Goal: Task Accomplishment & Management: Manage account settings

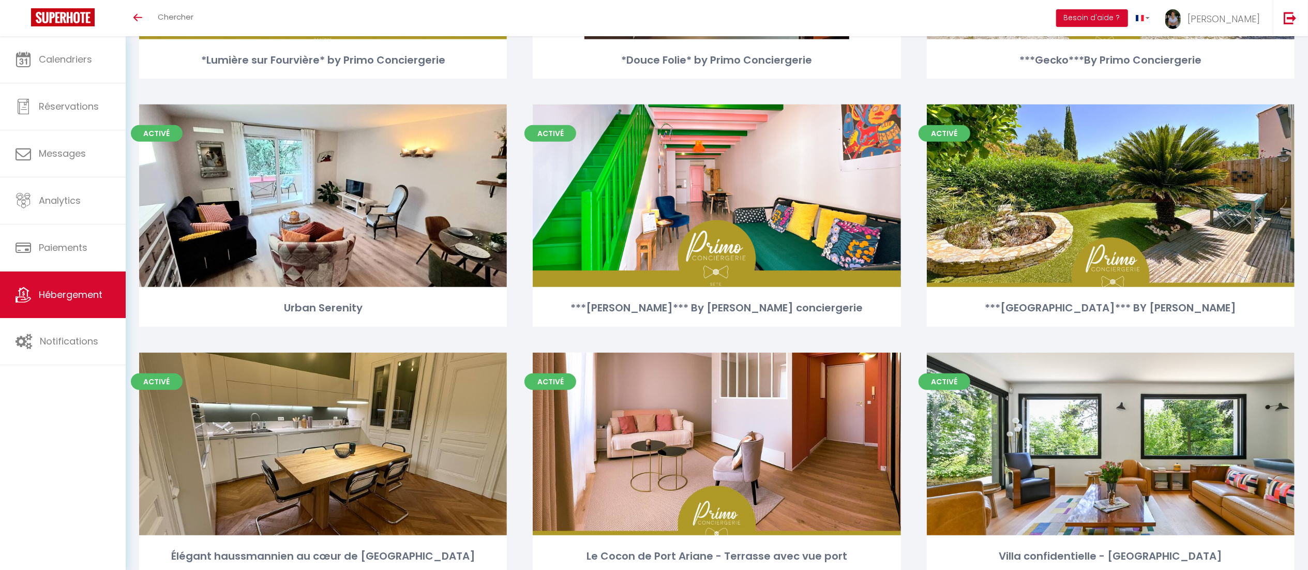
scroll to position [794, 0]
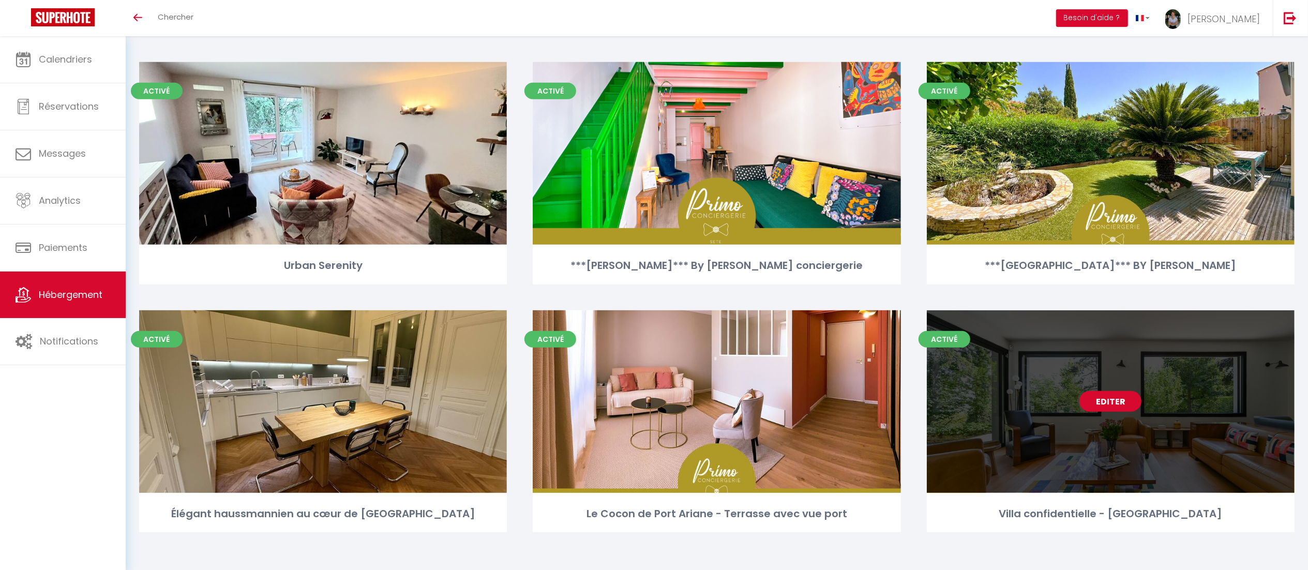
click at [1102, 398] on link "Editer" at bounding box center [1110, 401] width 62 height 21
click at [1115, 404] on link "Editer" at bounding box center [1110, 401] width 62 height 21
select select "3"
select select "2"
select select "1"
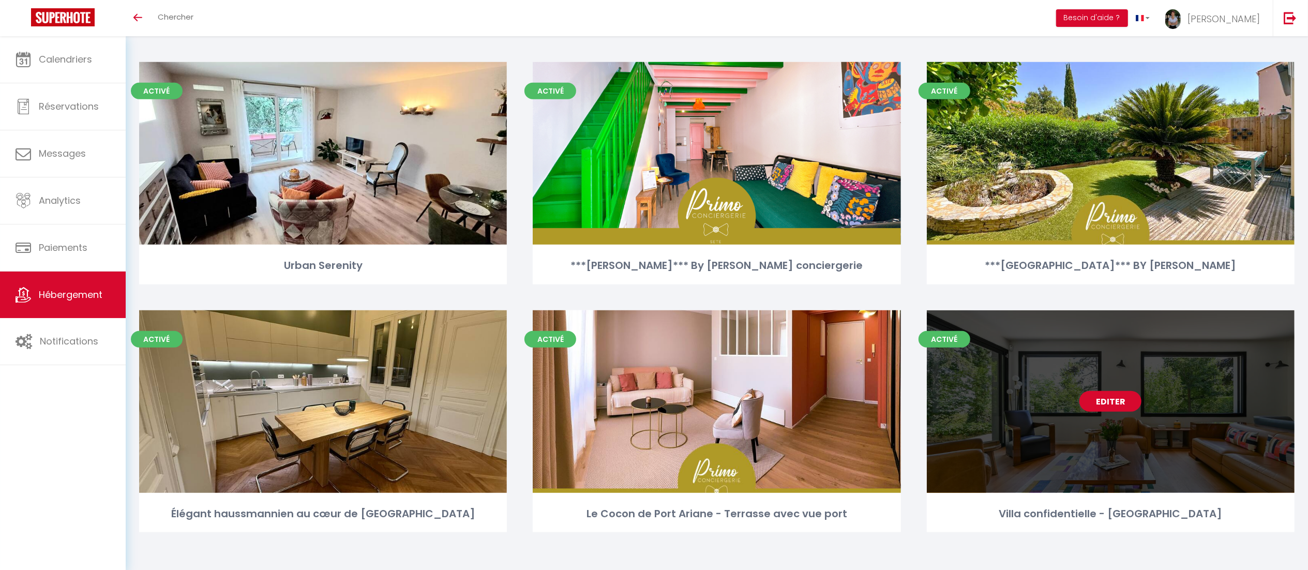
select select "1"
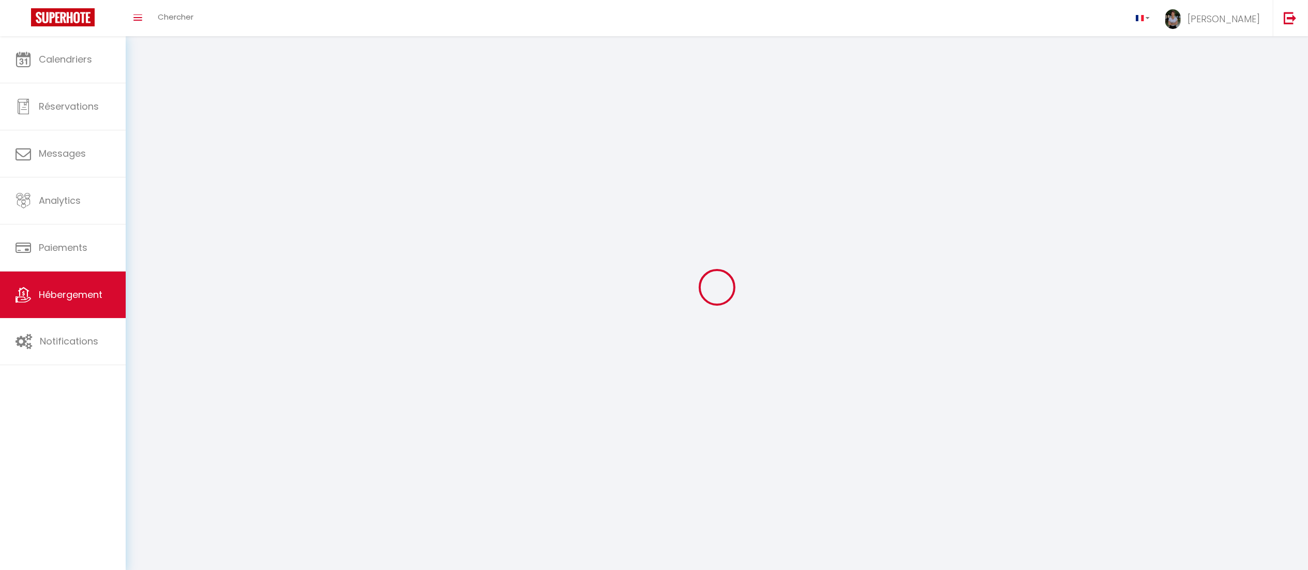
select select
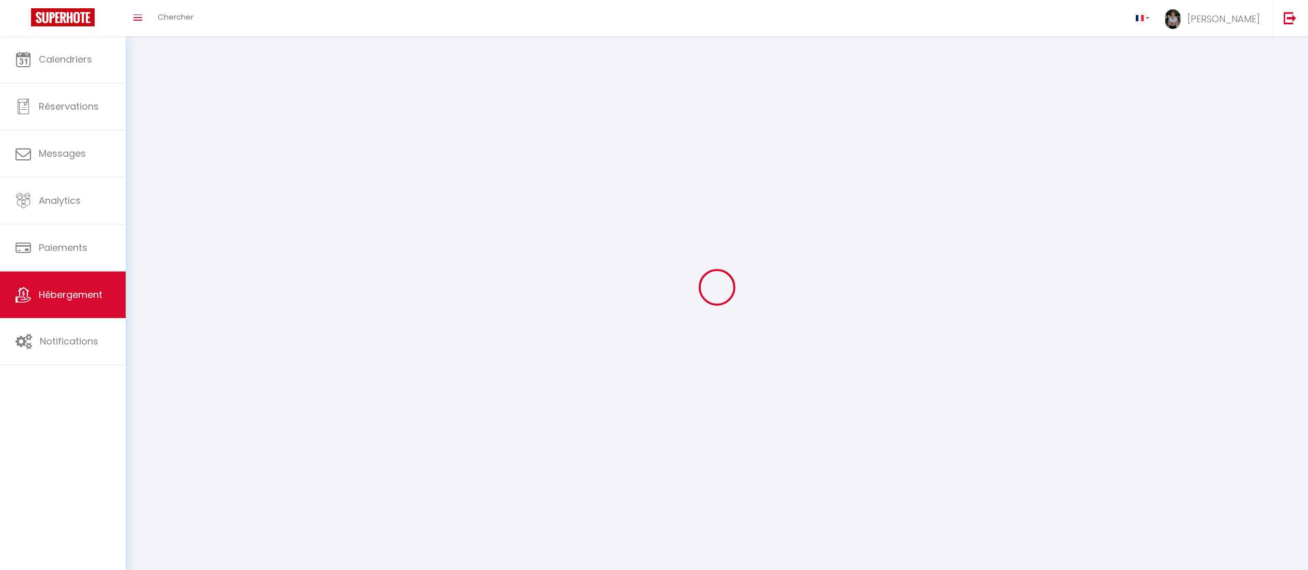
select select
checkbox input "false"
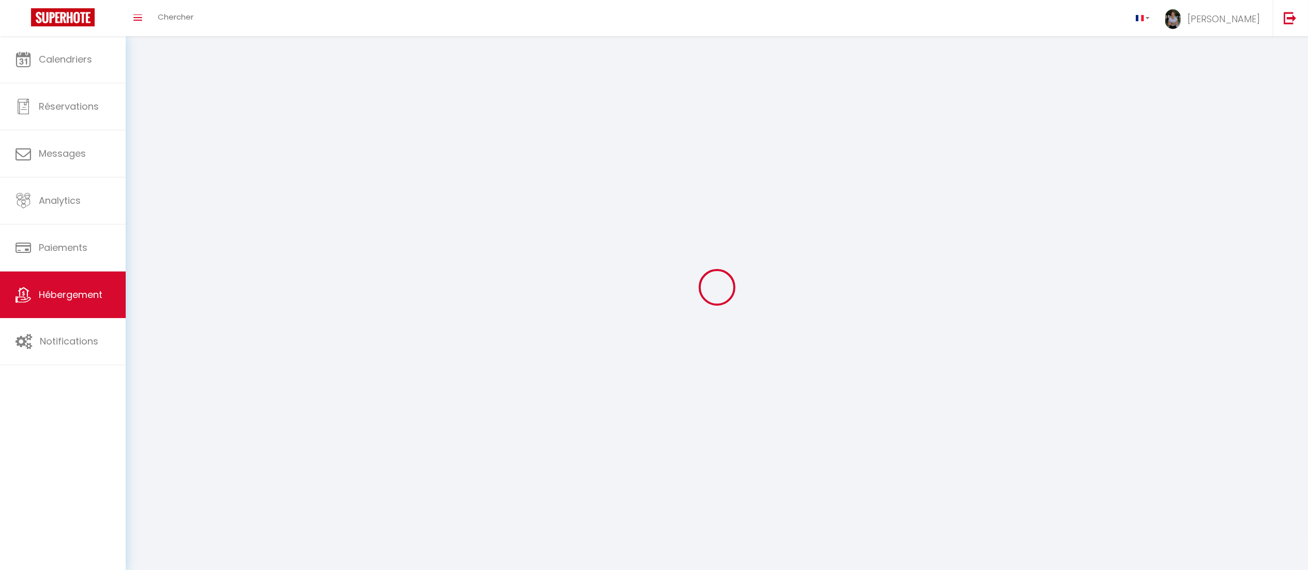
select select
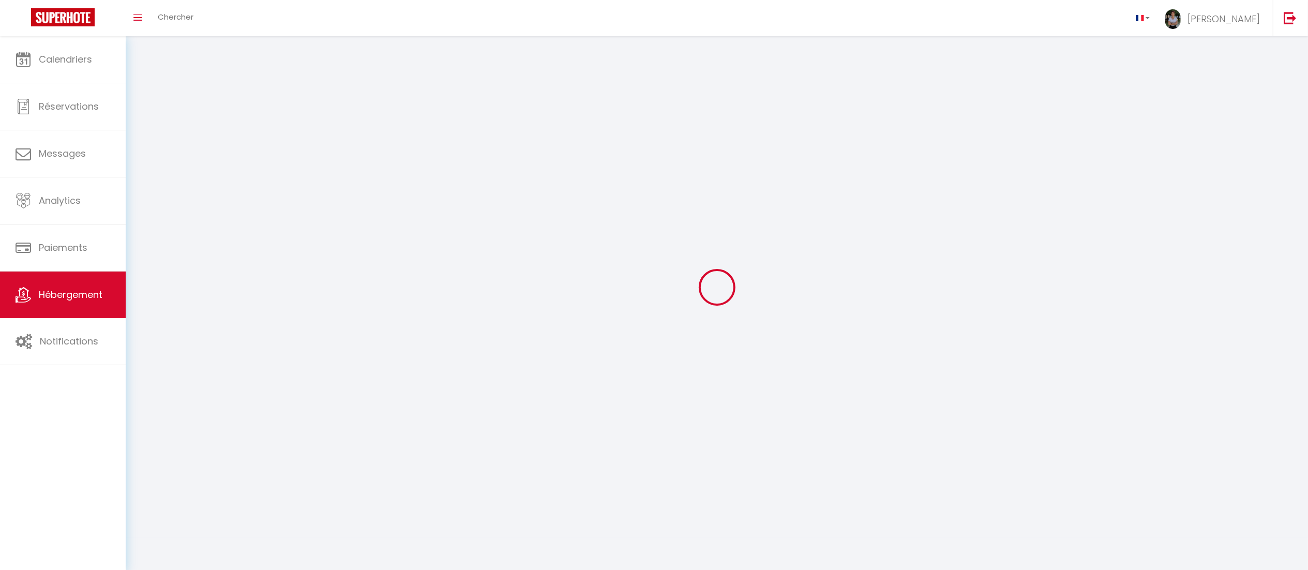
select select
checkbox input "false"
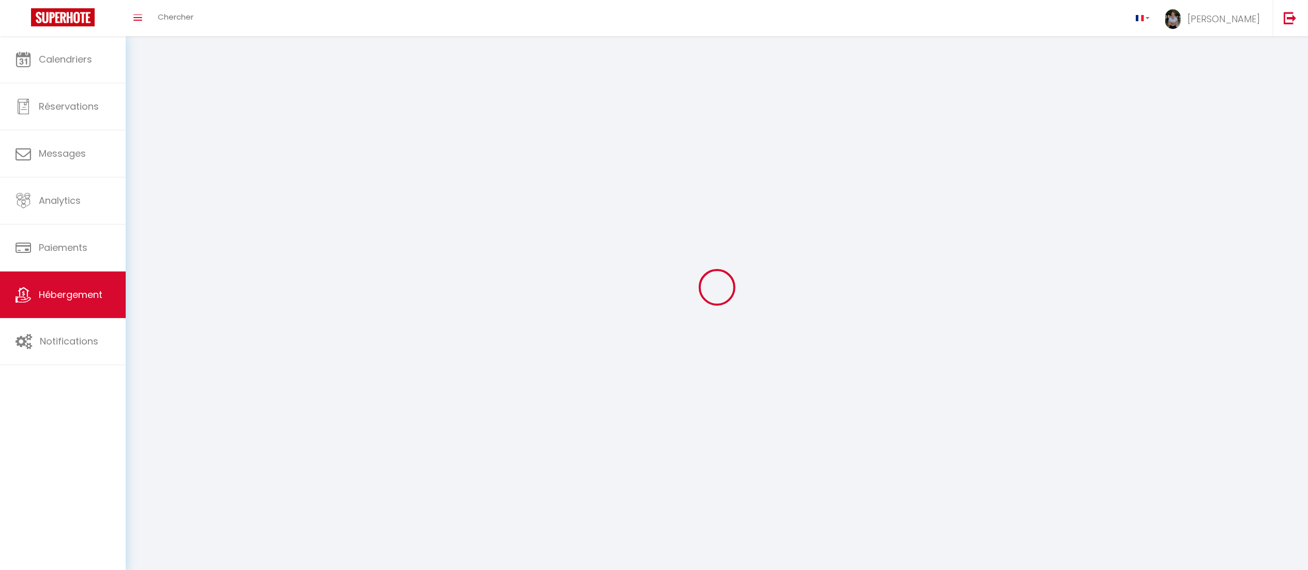
checkbox input "false"
select select
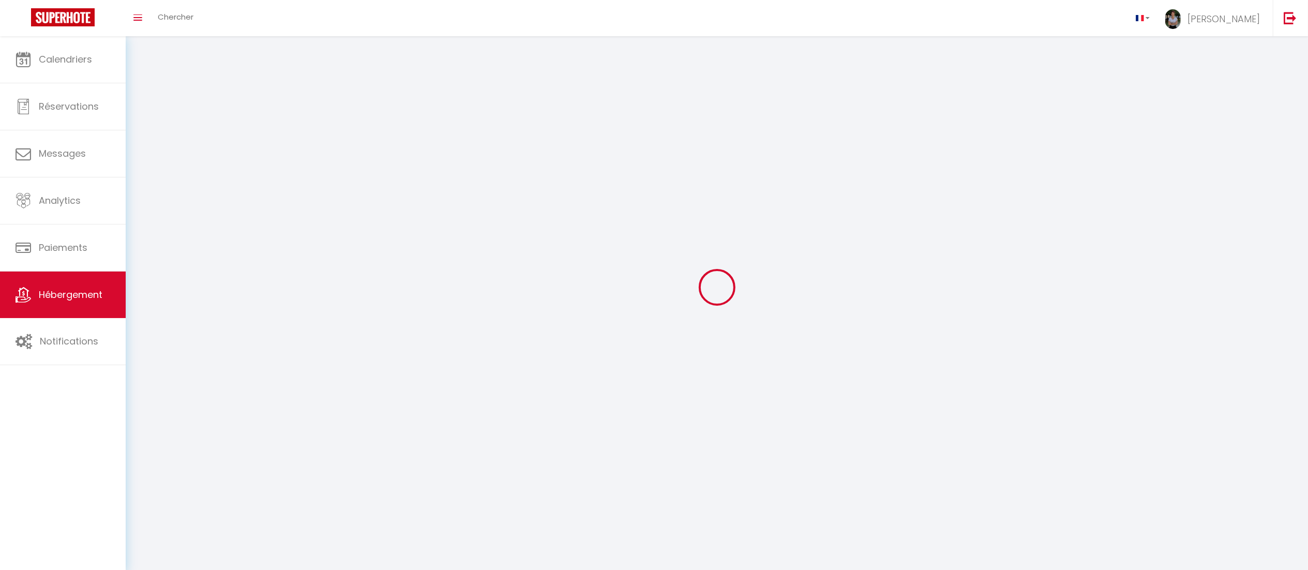
select select
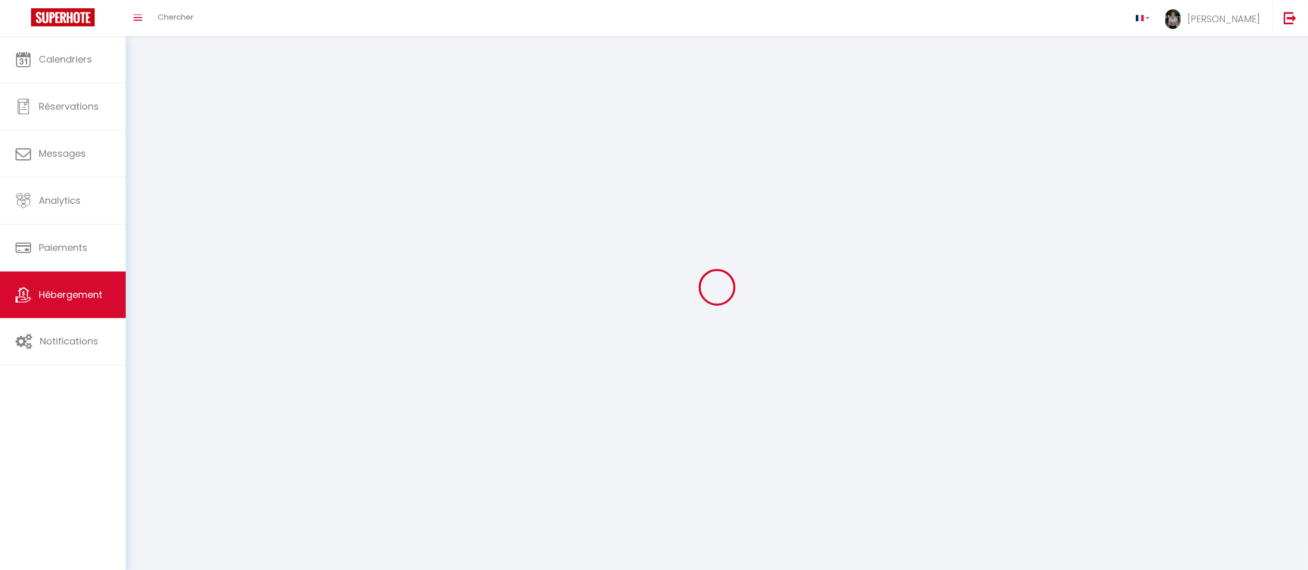
select select
checkbox input "false"
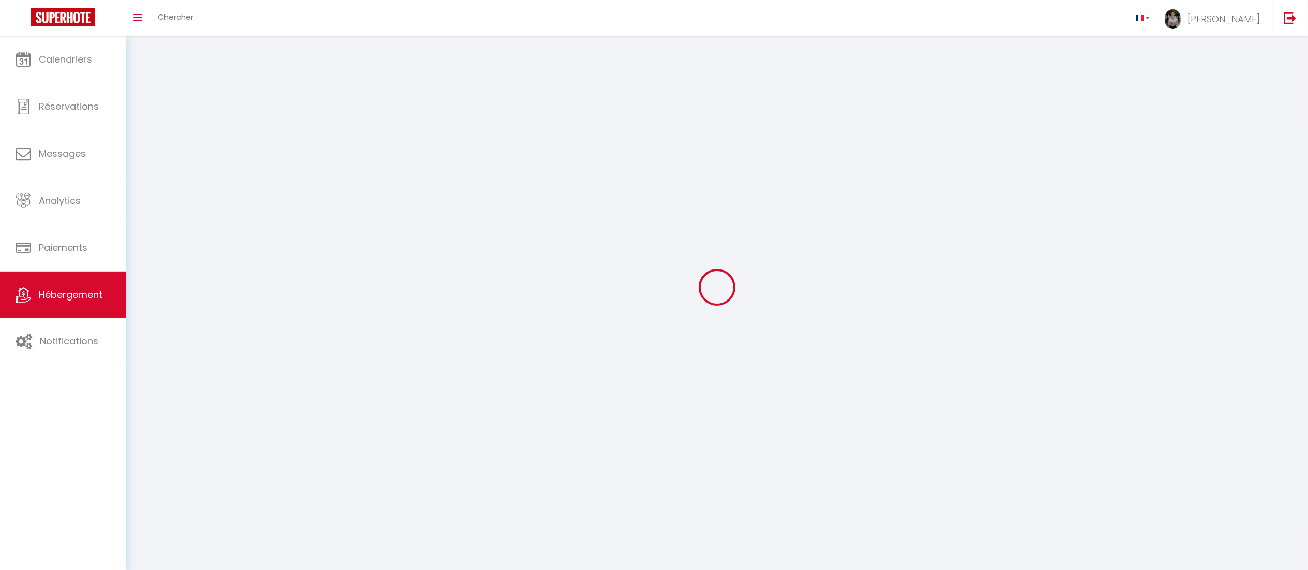
checkbox input "false"
select select
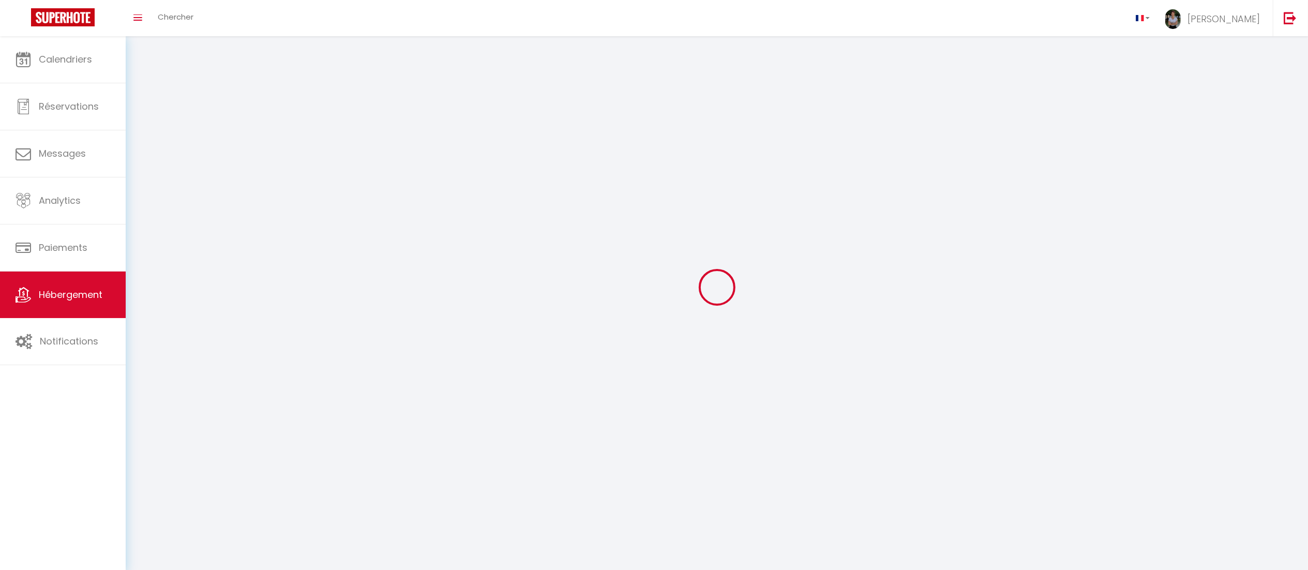
select select
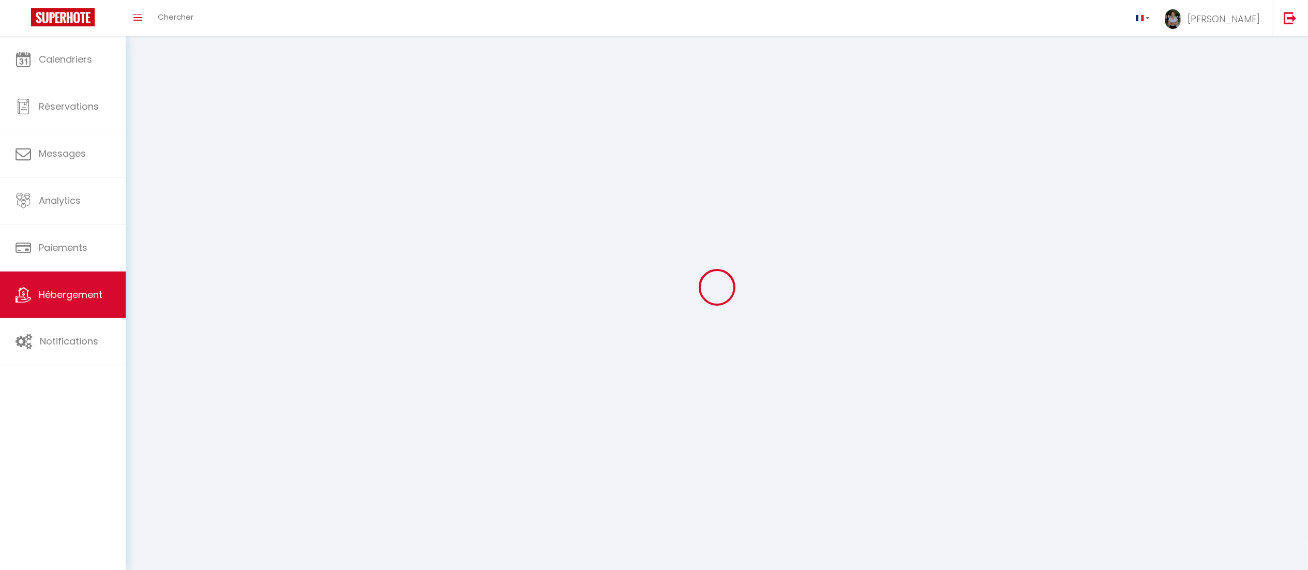
checkbox input "false"
select select
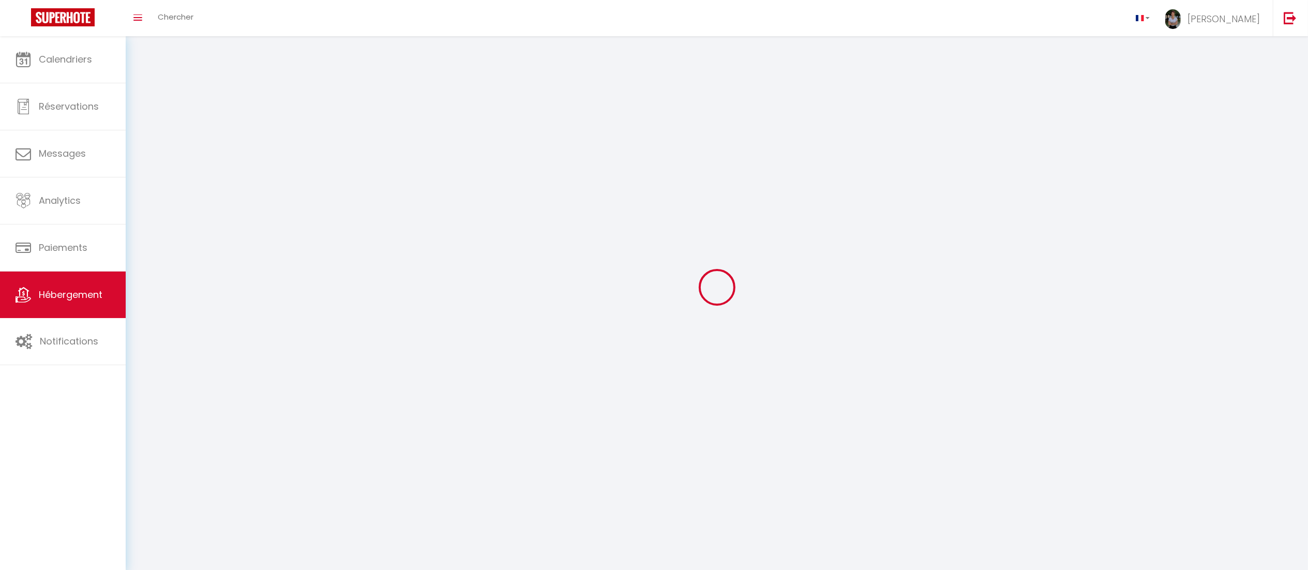
select select
select select "28"
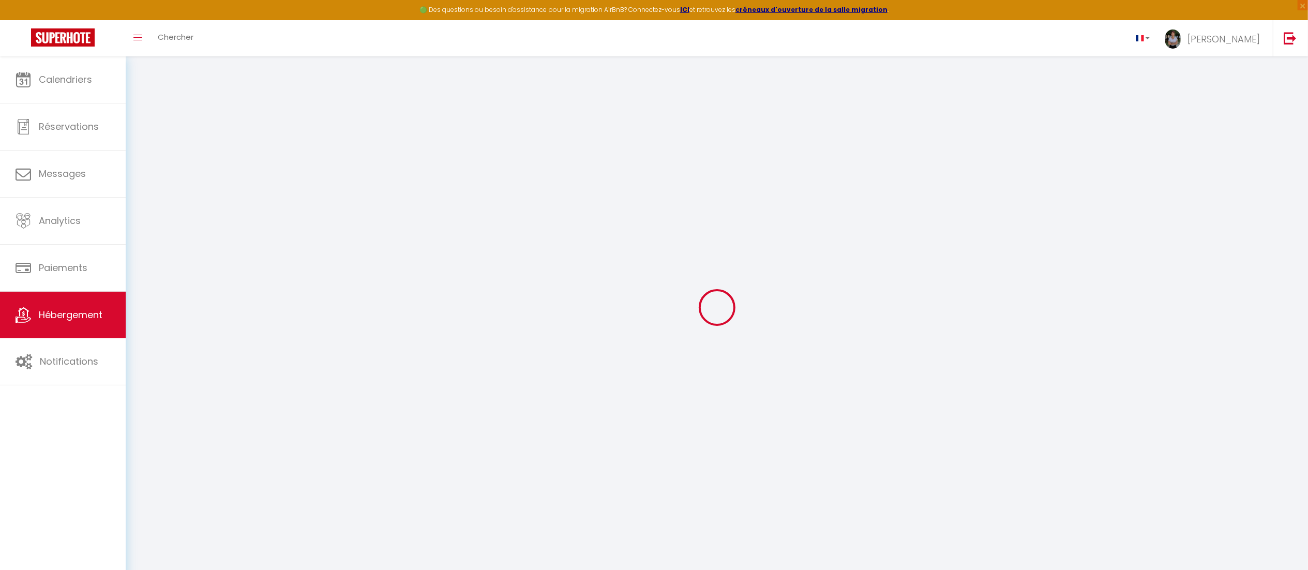
select select
select select "villa"
select select
checkbox input "false"
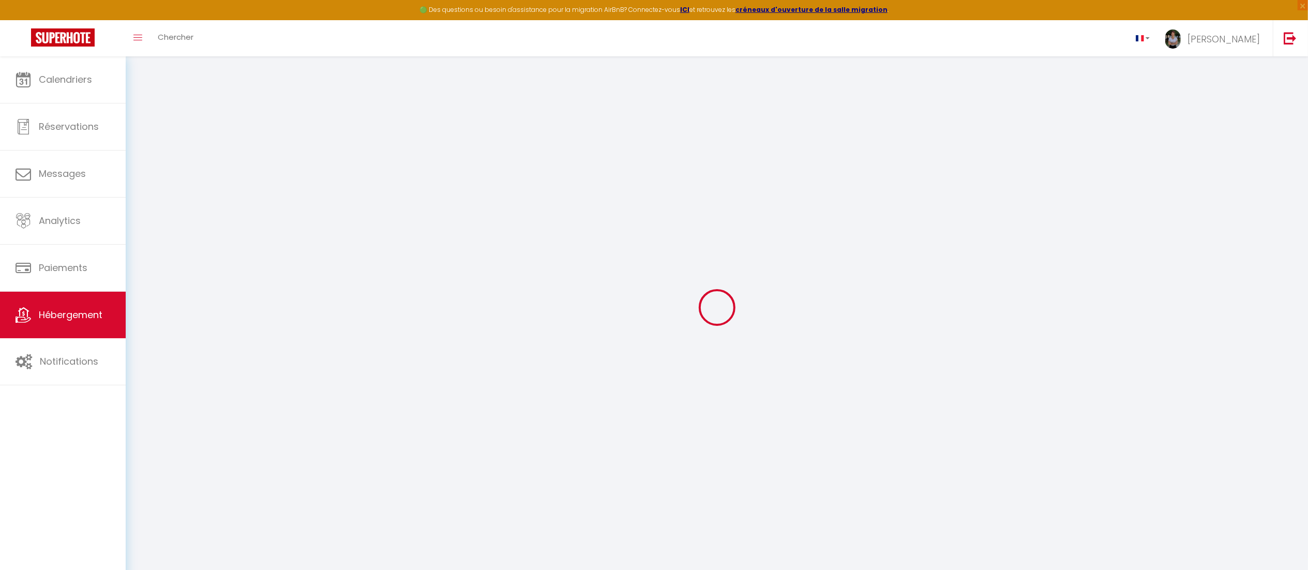
checkbox input "false"
select select "16:00"
select select "18:30"
select select "11:00"
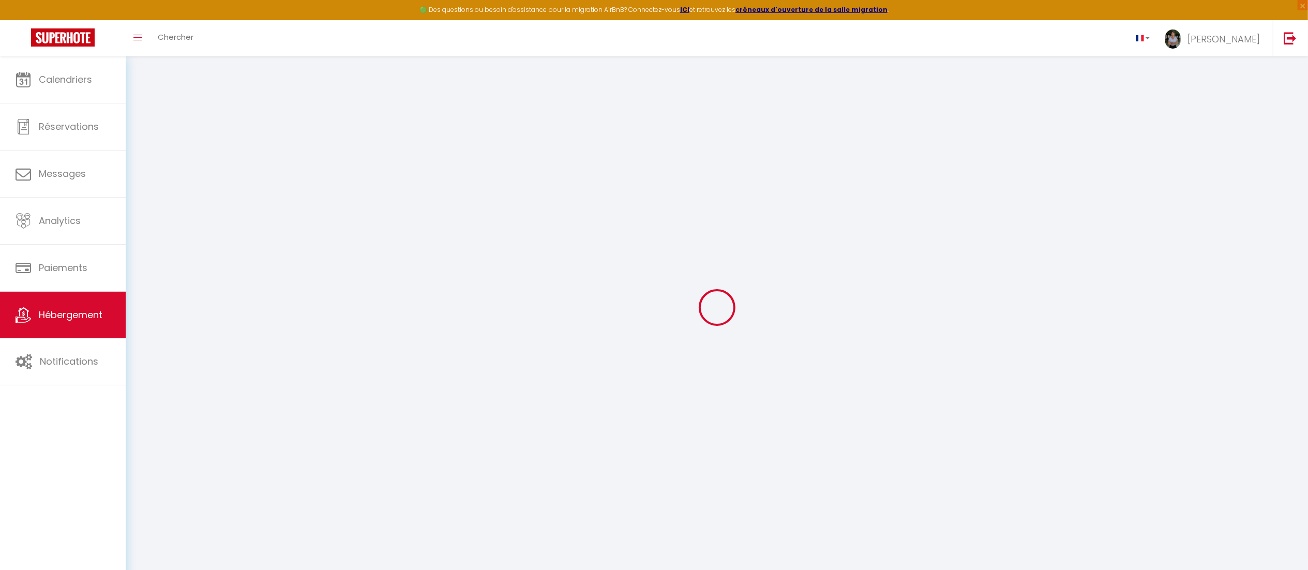
select select "30"
select select "120"
select select "12:00"
select select
checkbox input "false"
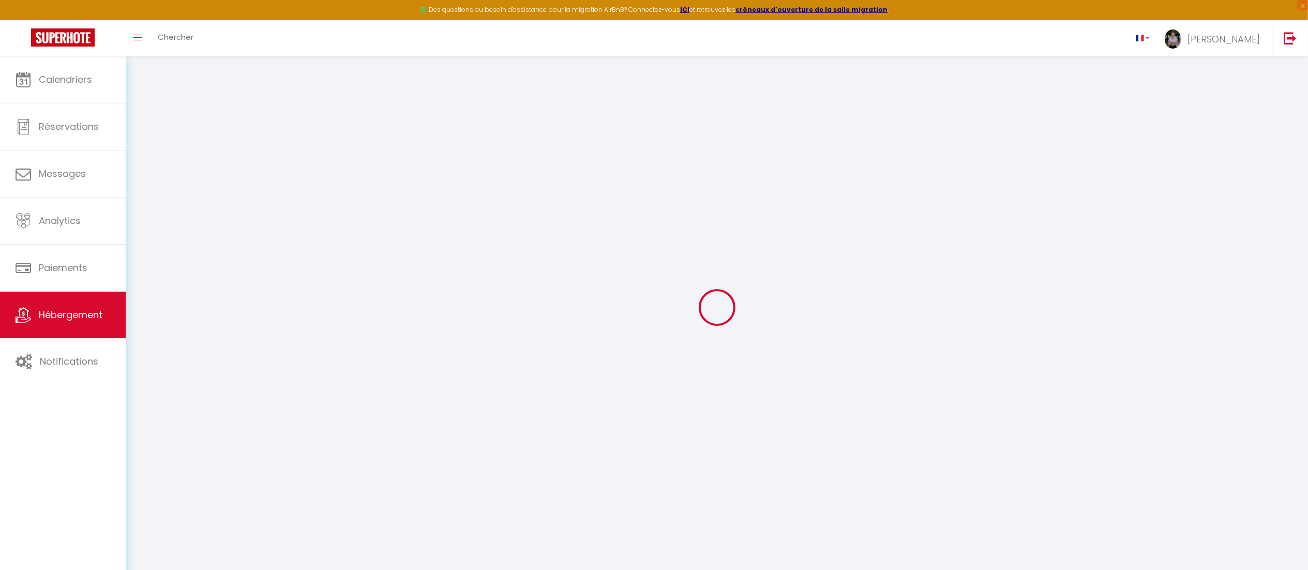
checkbox input "false"
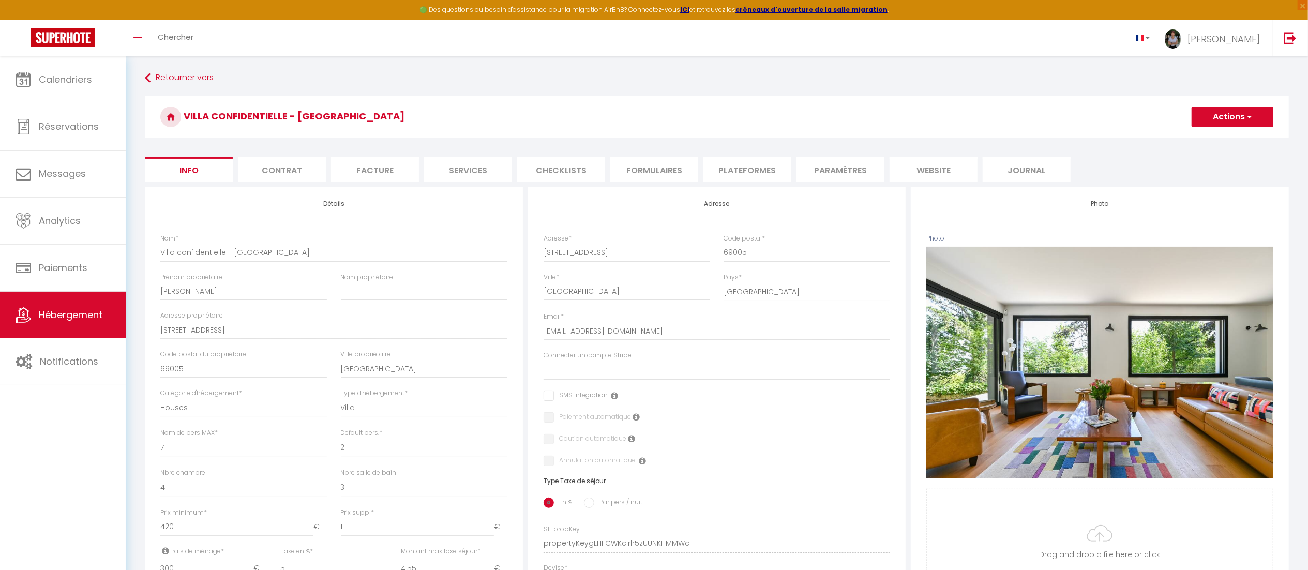
select select
checkbox input "false"
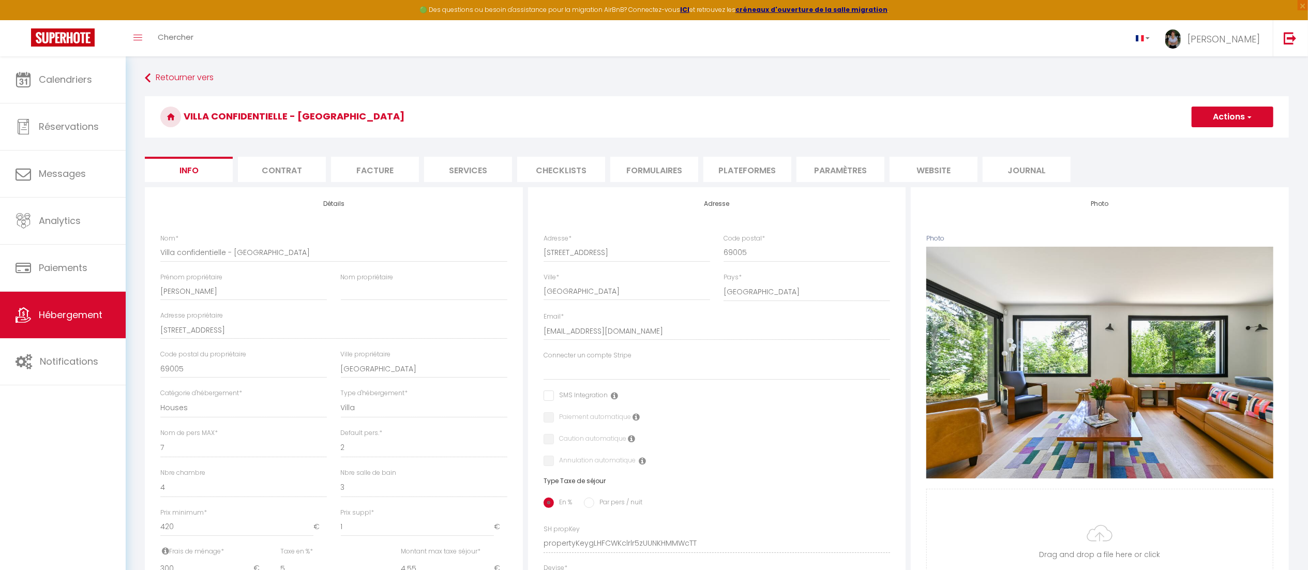
click at [474, 169] on li "Services" at bounding box center [468, 169] width 88 height 25
select select
checkbox input "false"
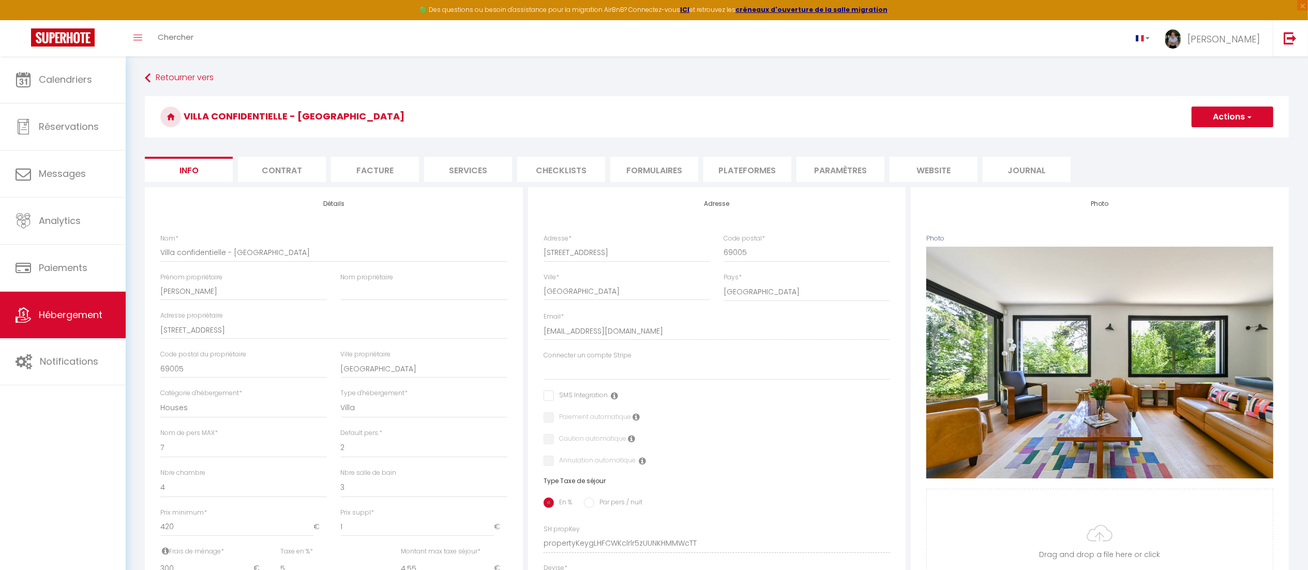
checkbox input "false"
select select
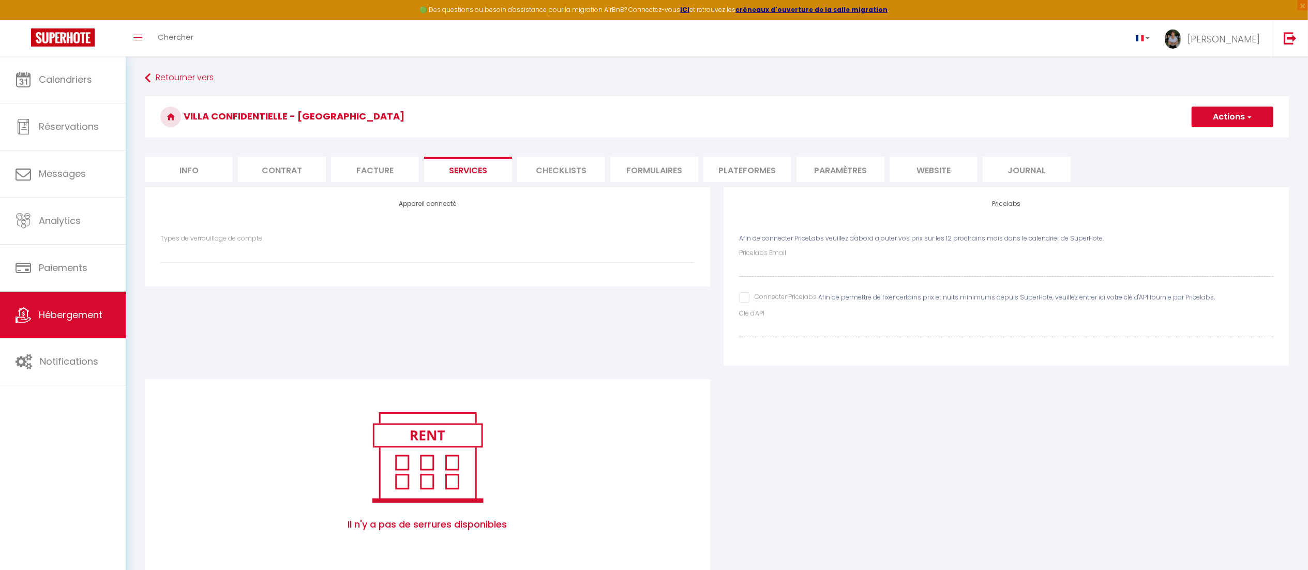
scroll to position [56, 0]
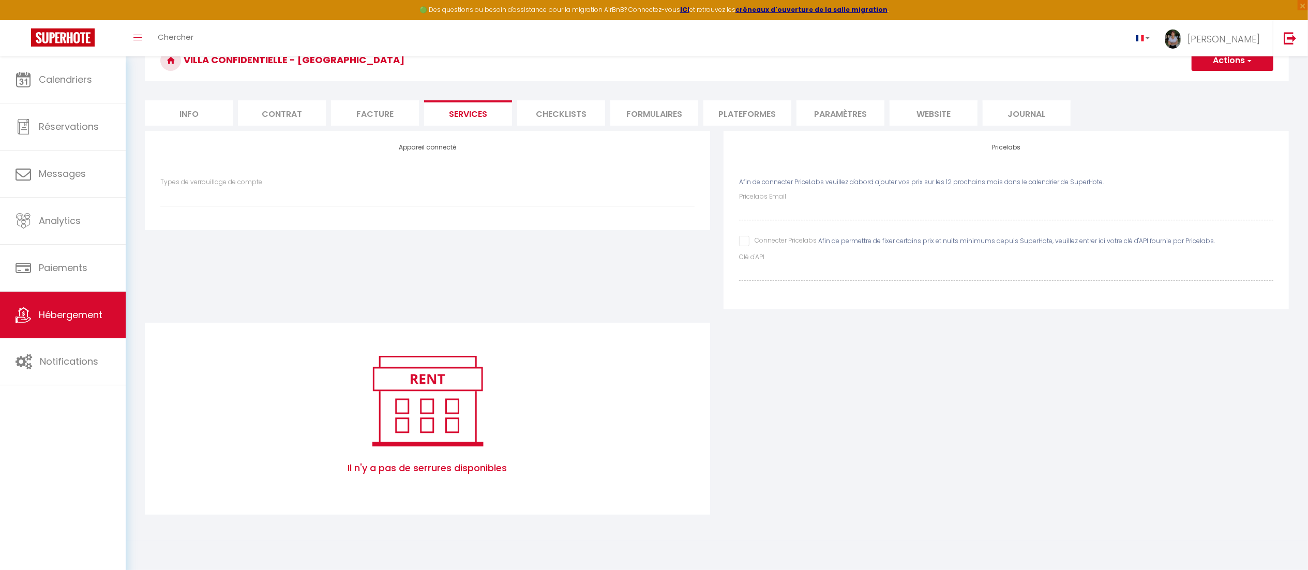
select select
checkbox input "false"
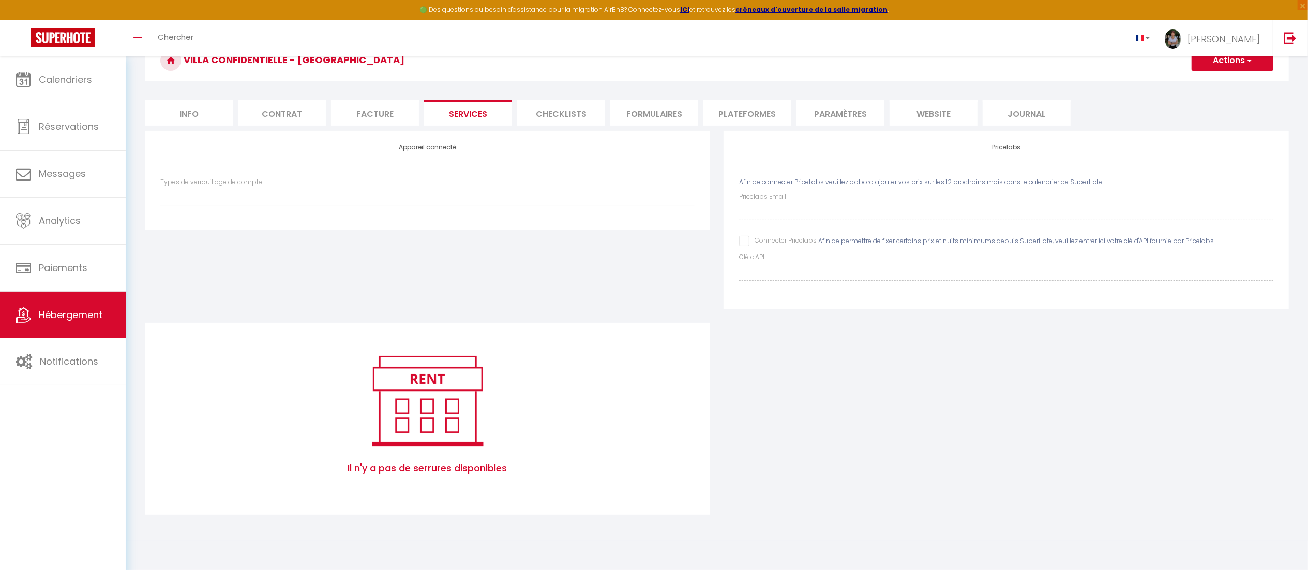
scroll to position [0, 0]
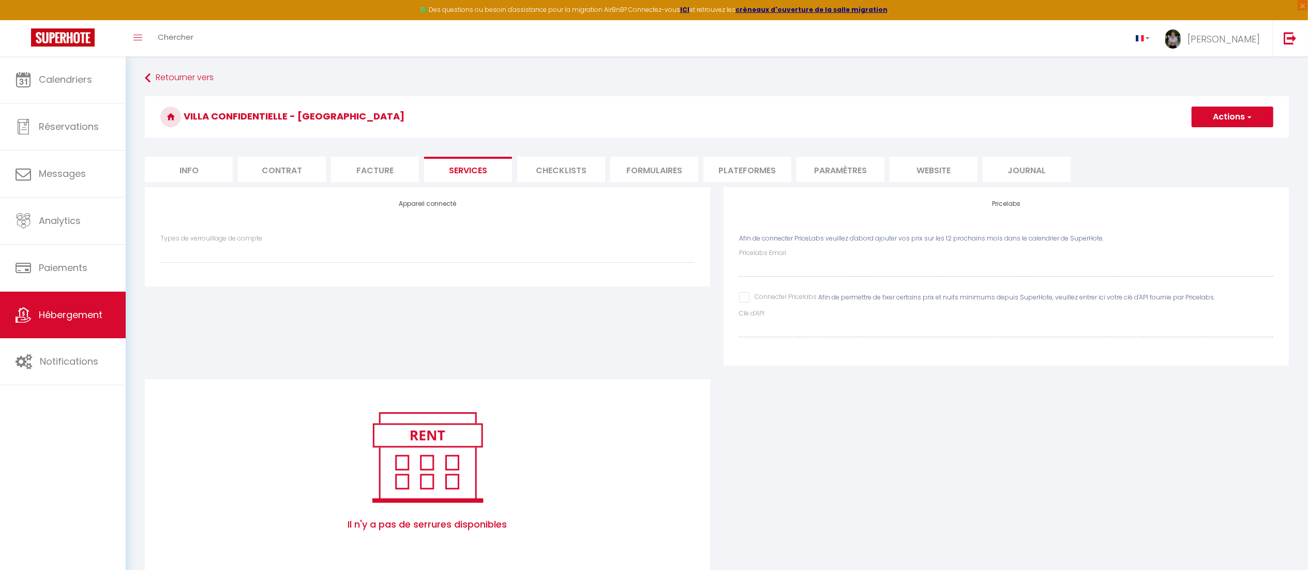
click at [364, 175] on li "Facture" at bounding box center [375, 169] width 88 height 25
select select
checkbox input "false"
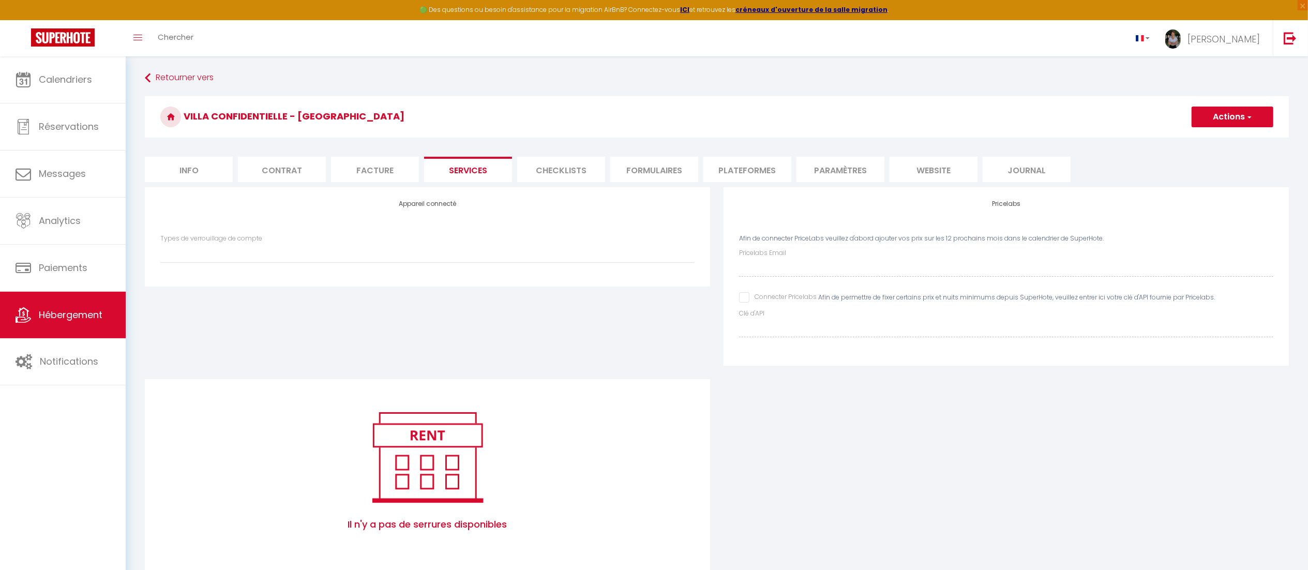
checkbox input "false"
select select
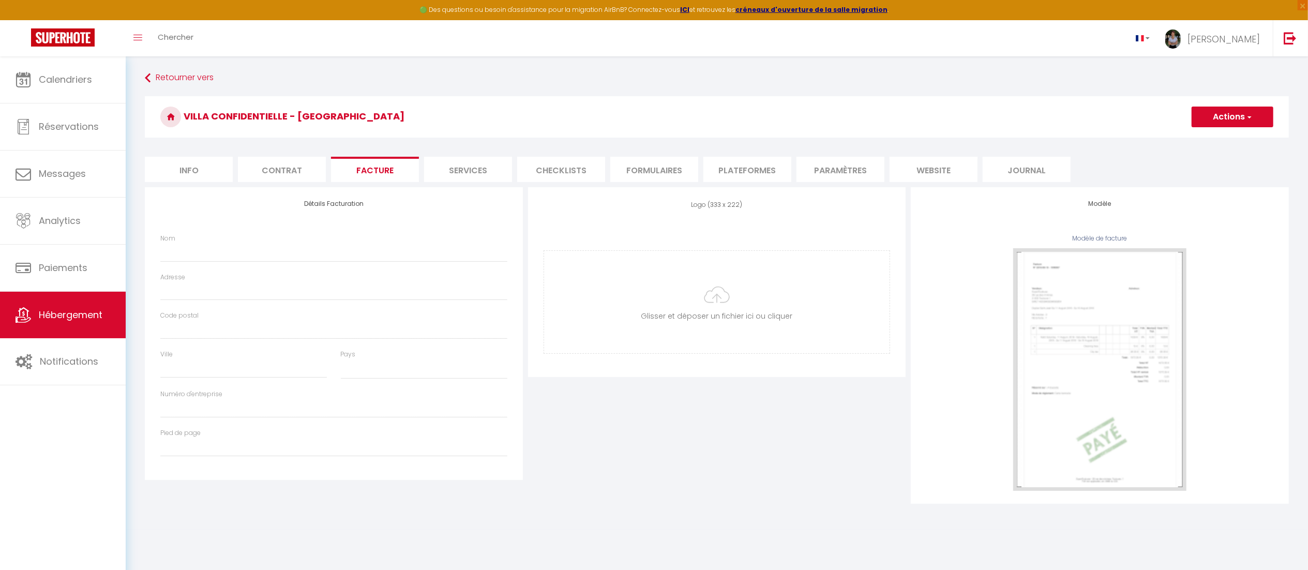
click at [208, 163] on li "Info" at bounding box center [189, 169] width 88 height 25
select select
checkbox input "false"
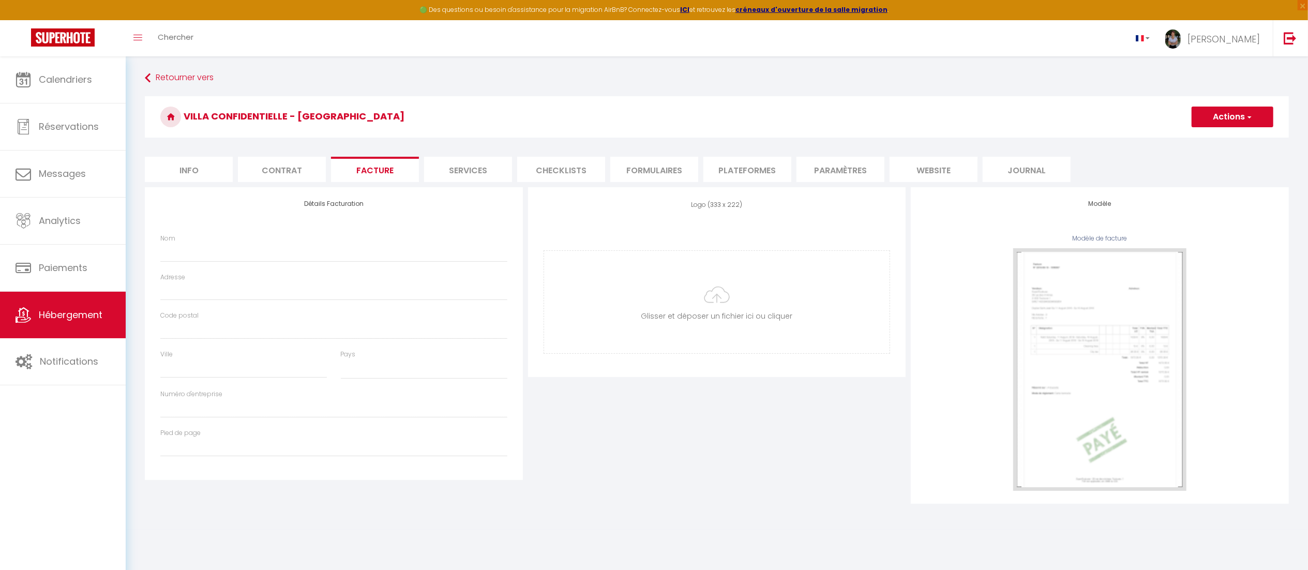
checkbox input "false"
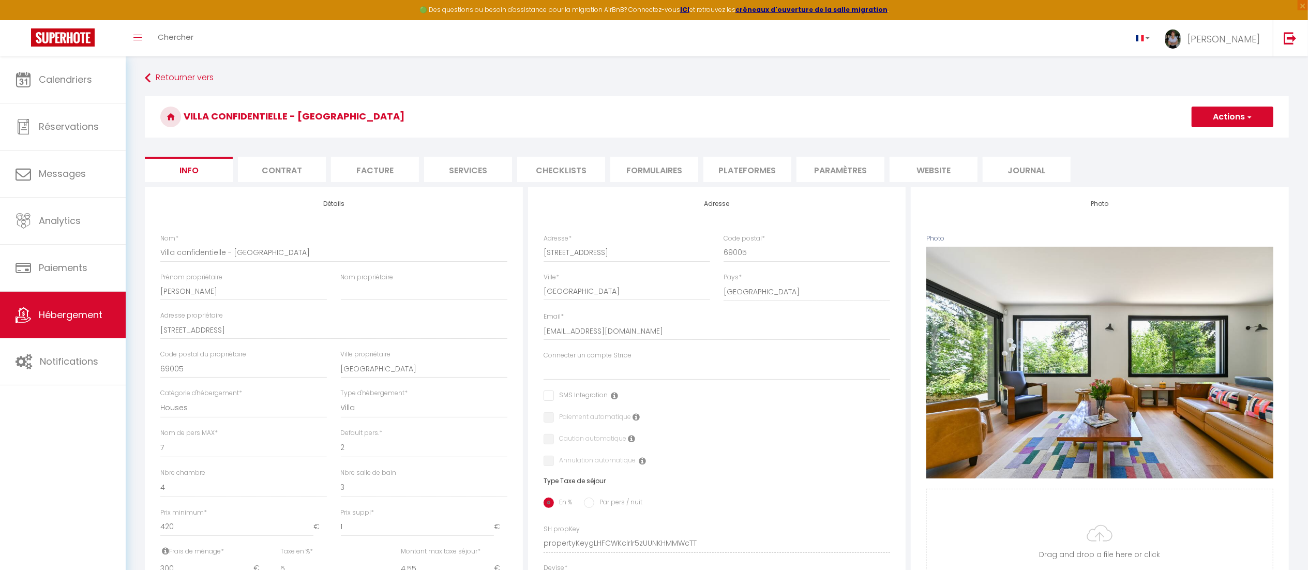
select select
checkbox input "false"
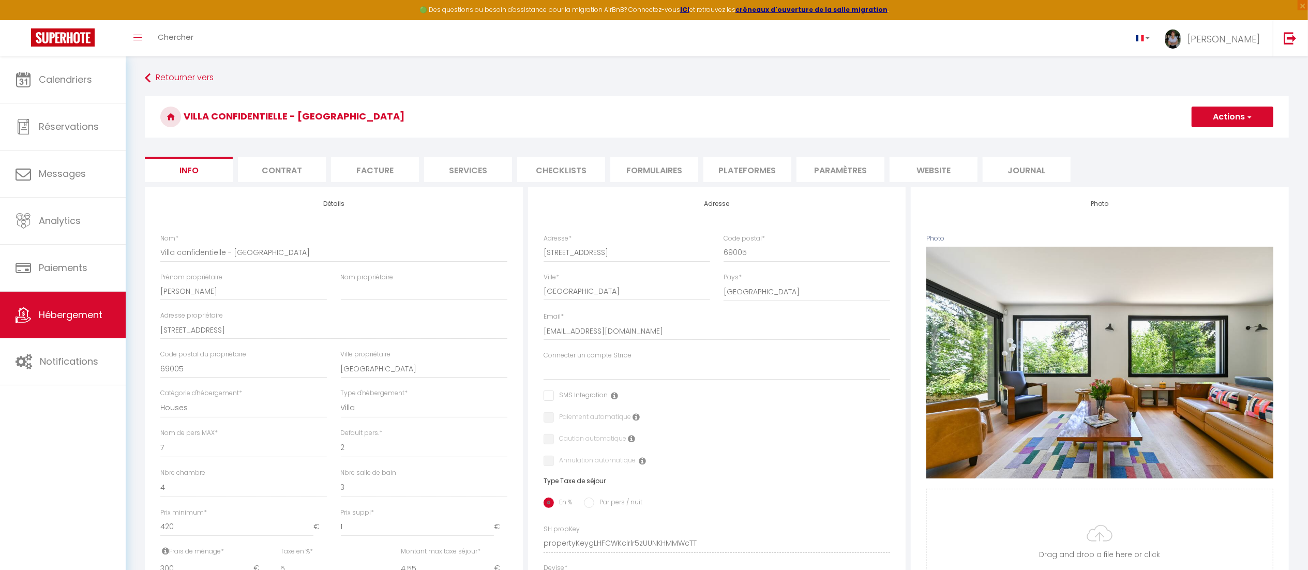
select select
checkbox input "false"
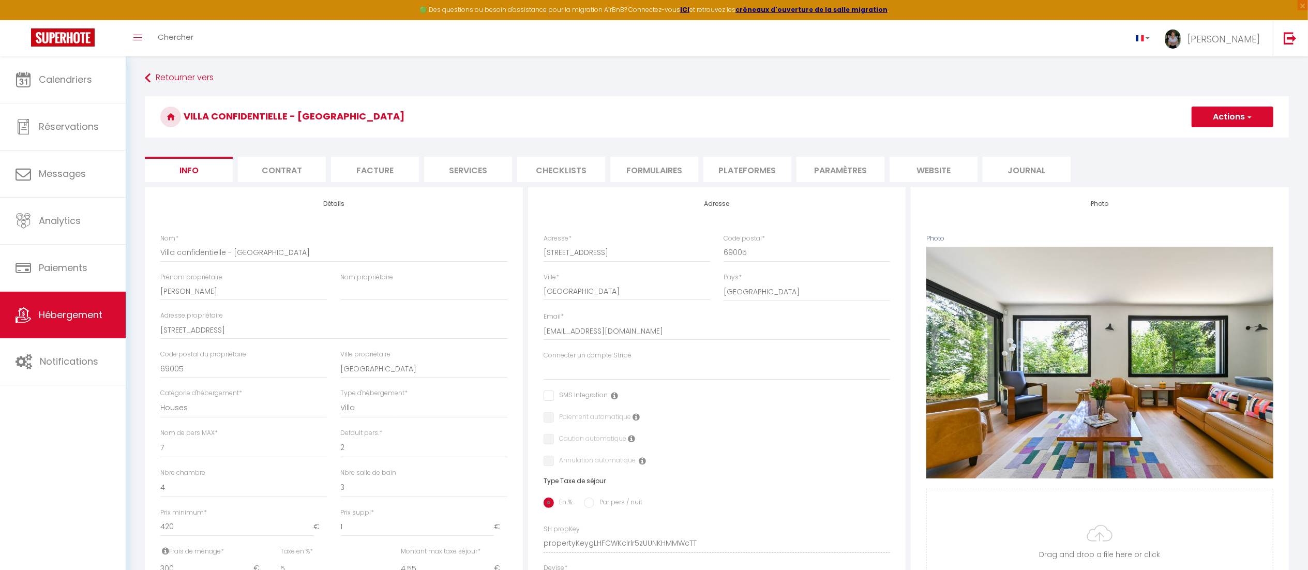
select select
checkbox input "false"
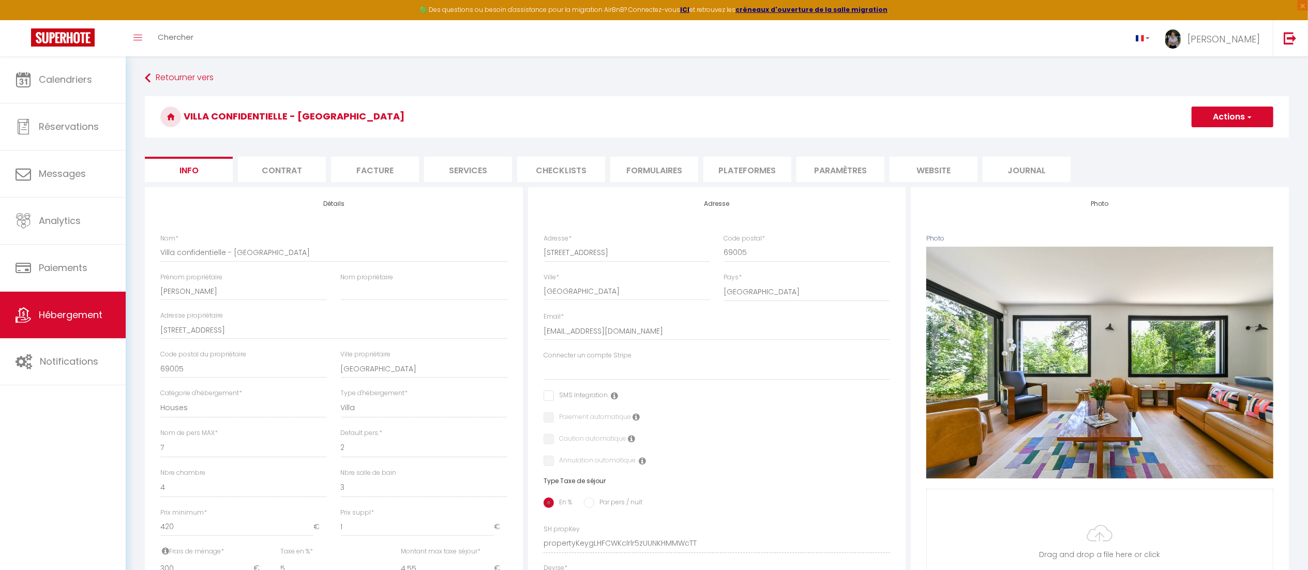
select select
checkbox input "false"
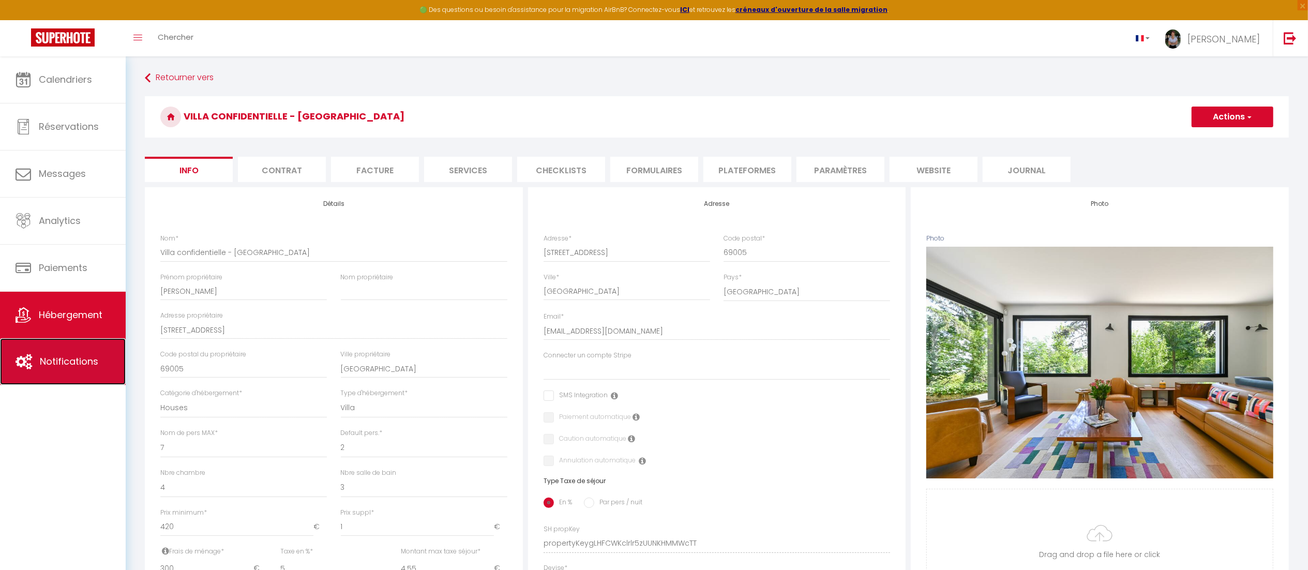
click at [56, 362] on span "Notifications" at bounding box center [69, 361] width 58 height 13
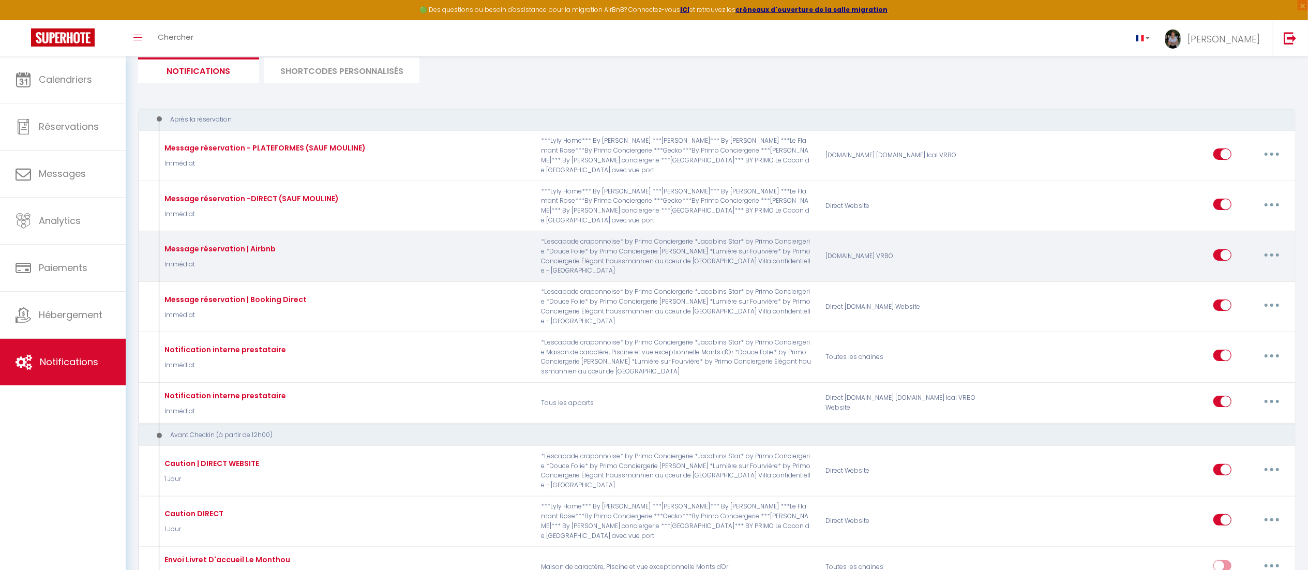
scroll to position [66, 0]
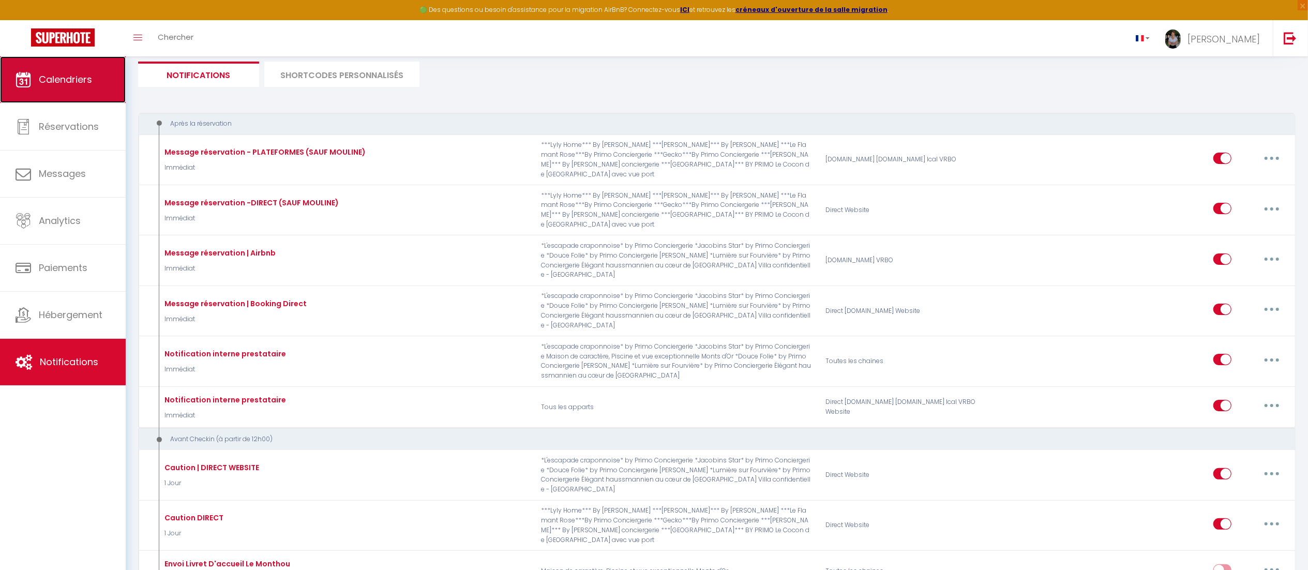
click at [86, 76] on span "Calendriers" at bounding box center [65, 79] width 53 height 13
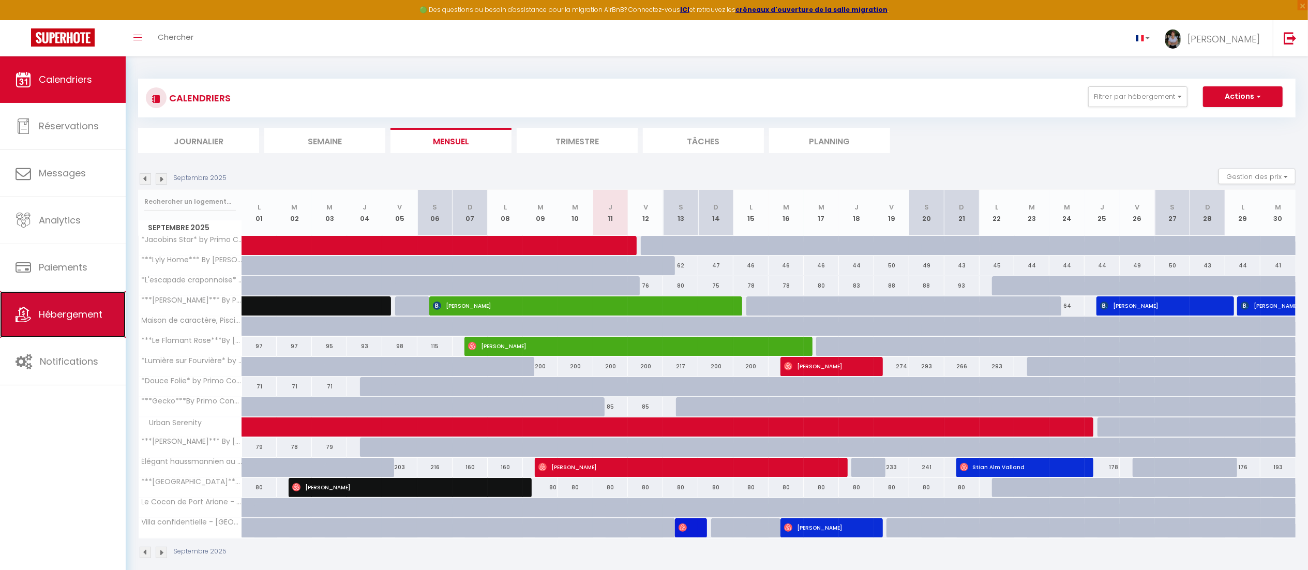
click at [63, 312] on span "Hébergement" at bounding box center [71, 314] width 64 height 13
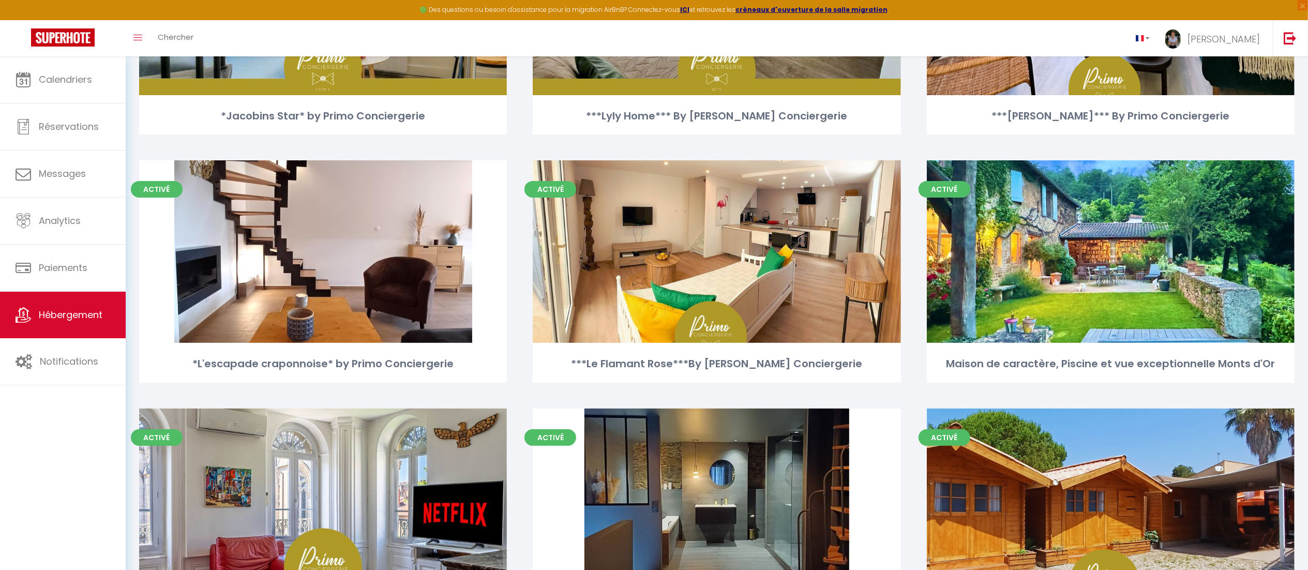
scroll to position [187, 0]
